Goal: Go to known website: Access a specific website the user already knows

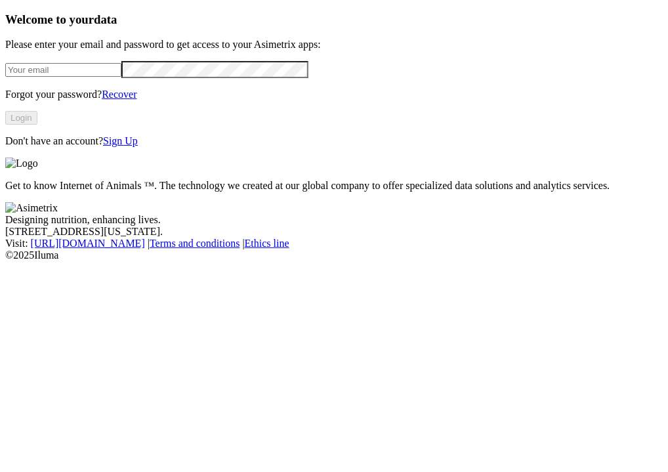
click at [59, 77] on input "email" at bounding box center [63, 70] width 116 height 14
type input "[PERSON_NAME][EMAIL_ADDRESS][PERSON_NAME][DOMAIN_NAME]"
click at [37, 125] on button "Login" at bounding box center [21, 118] width 32 height 14
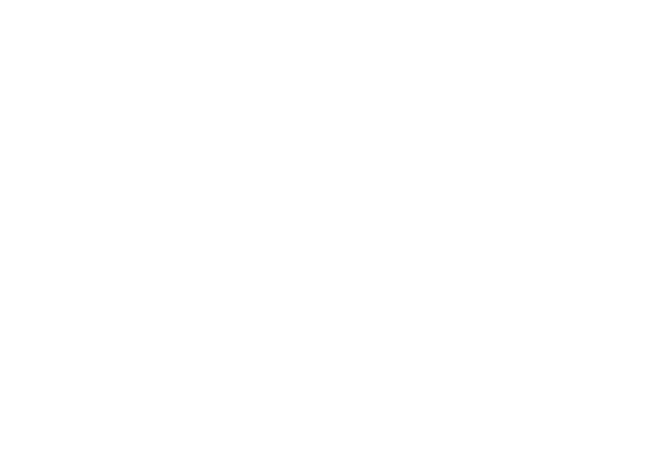
type input "ASIM"
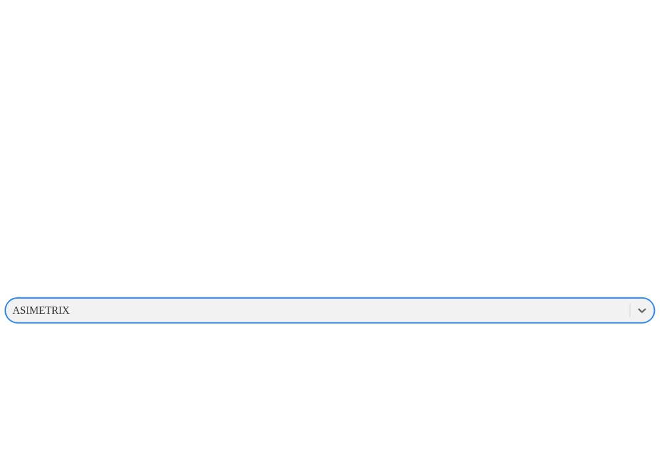
scroll to position [114, 0]
